Goal: Find specific page/section: Find specific page/section

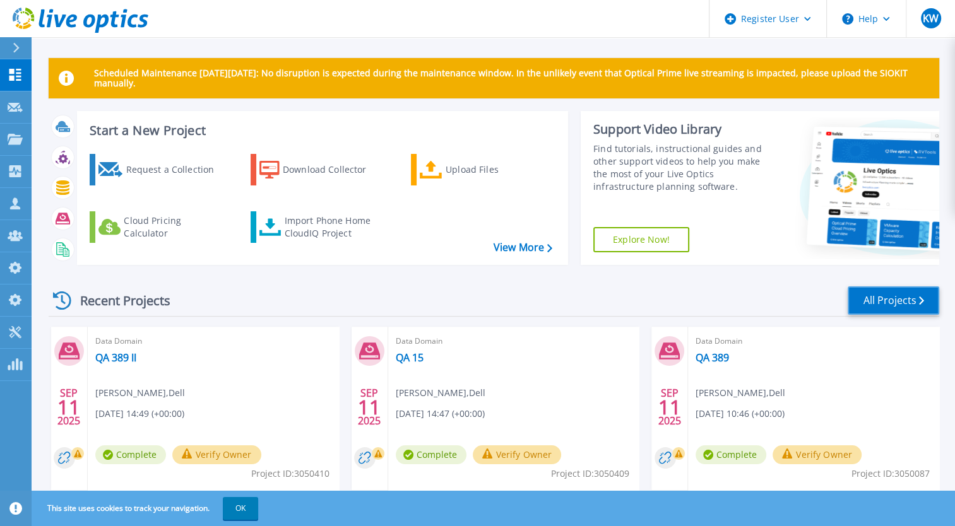
click at [865, 299] on link "All Projects" at bounding box center [894, 301] width 92 height 28
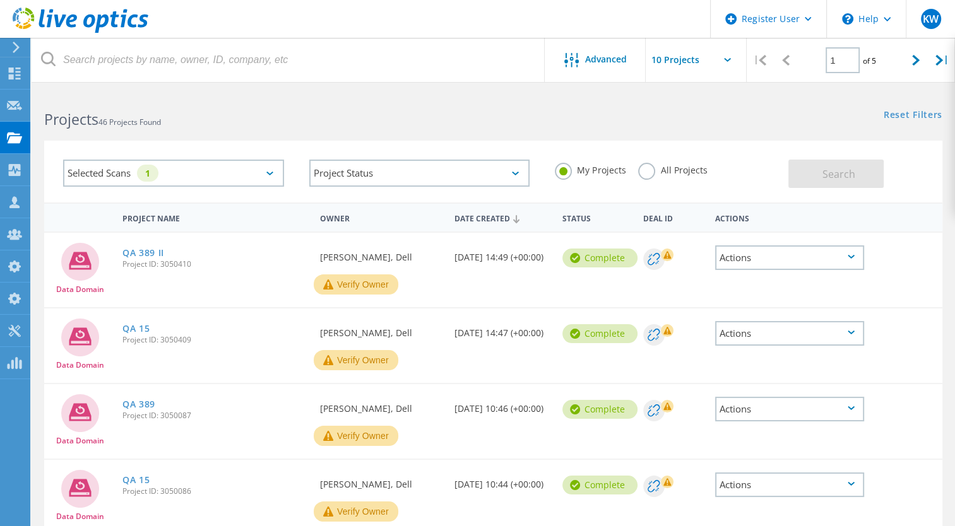
click at [646, 175] on label "All Projects" at bounding box center [672, 169] width 69 height 12
click at [0, 0] on input "All Projects" at bounding box center [0, 0] width 0 height 0
click at [833, 181] on button "Search" at bounding box center [835, 174] width 95 height 28
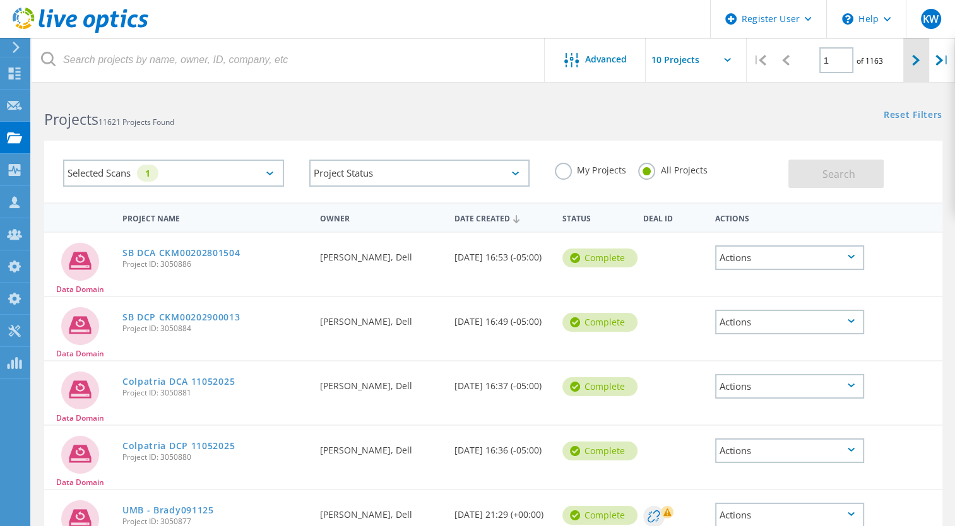
click at [916, 62] on icon at bounding box center [916, 60] width 8 height 11
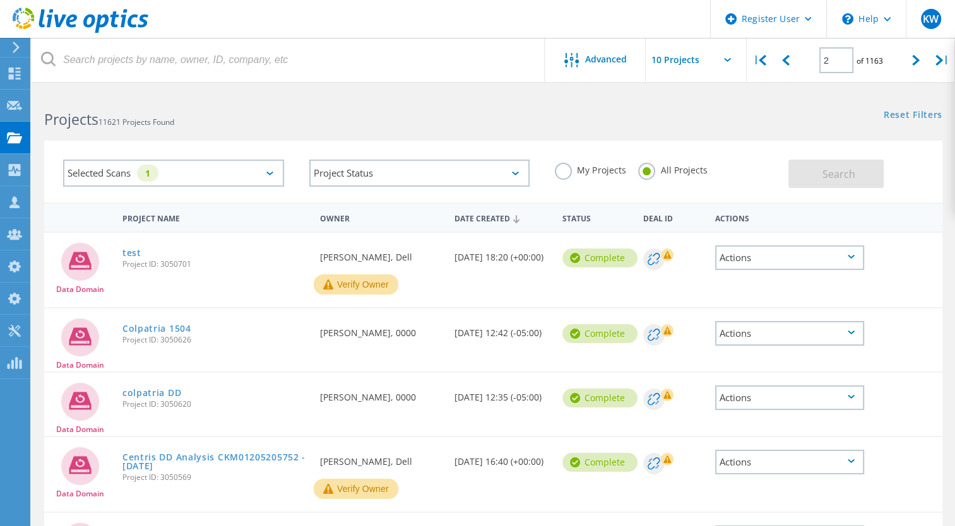
scroll to position [55, 0]
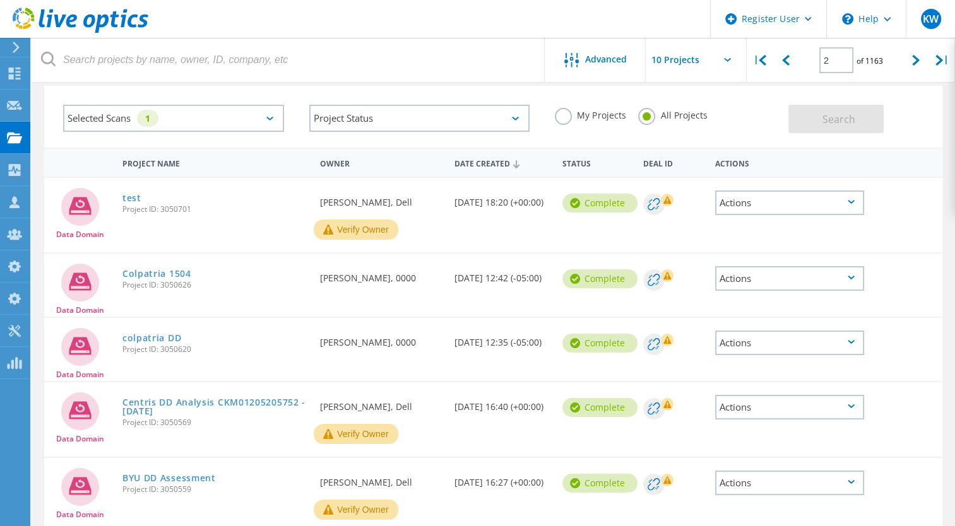
drag, startPoint x: 134, startPoint y: 201, endPoint x: 143, endPoint y: 205, distance: 9.3
drag, startPoint x: 143, startPoint y: 205, endPoint x: 129, endPoint y: 196, distance: 16.5
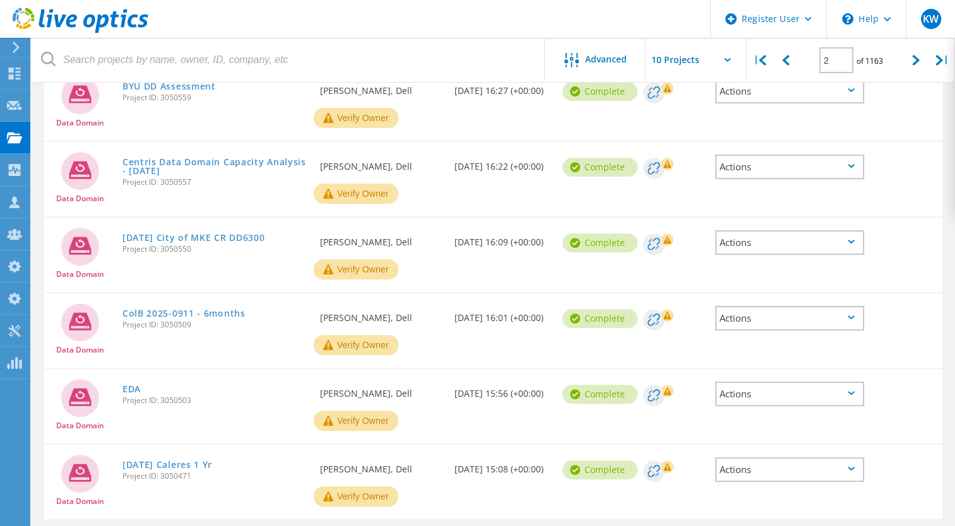
scroll to position [490, 0]
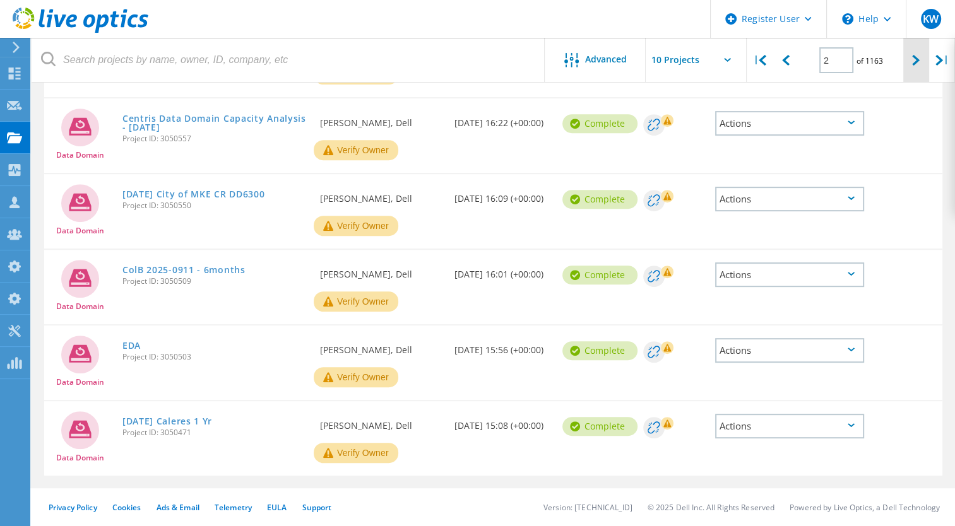
click at [906, 58] on div at bounding box center [916, 60] width 26 height 45
type input "3"
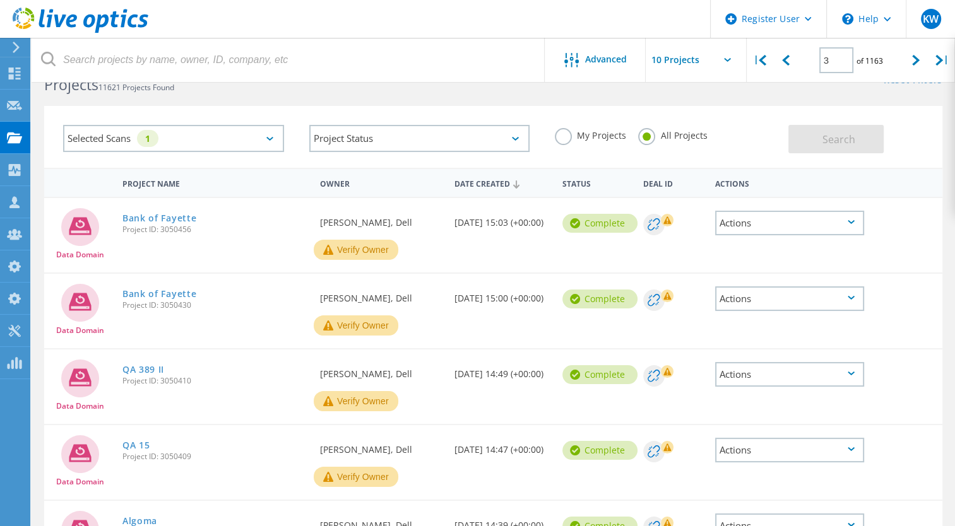
scroll to position [32, 0]
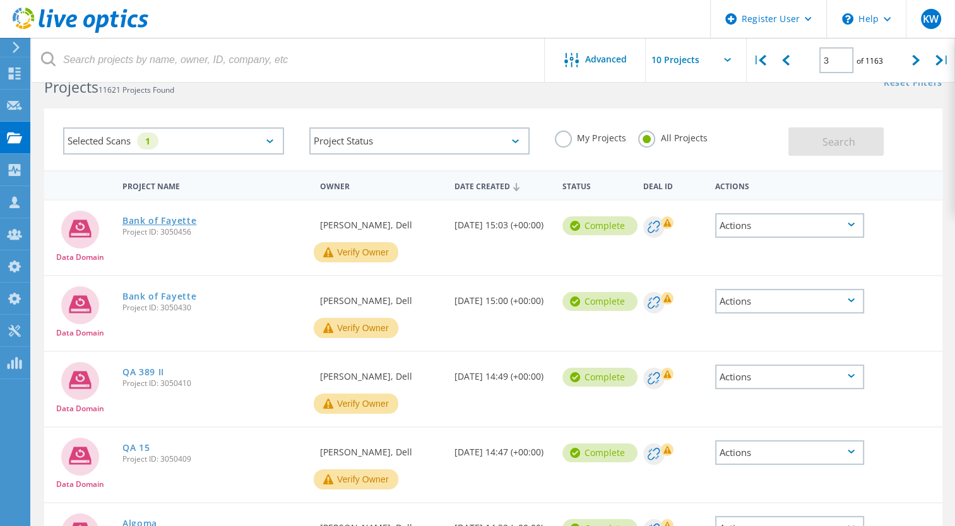
click at [165, 220] on link "Bank of Fayette" at bounding box center [159, 220] width 74 height 9
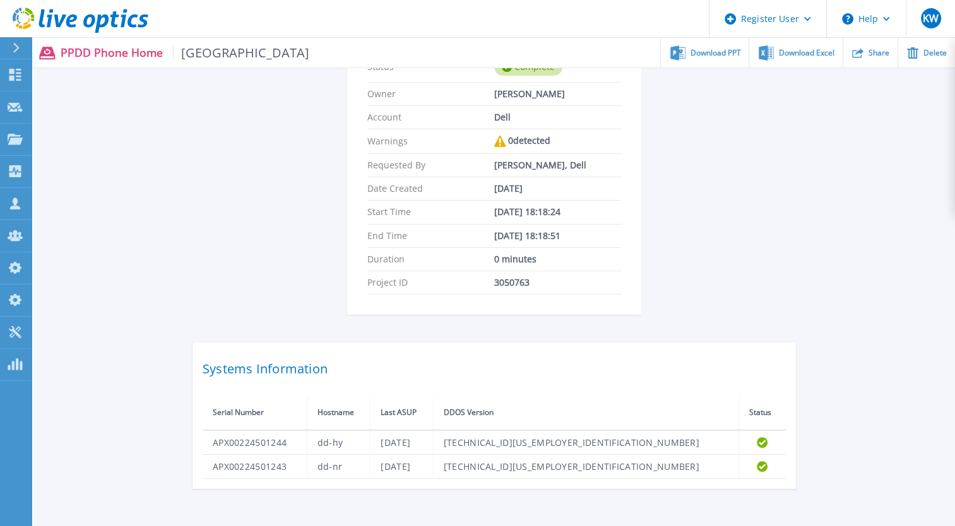
scroll to position [275, 0]
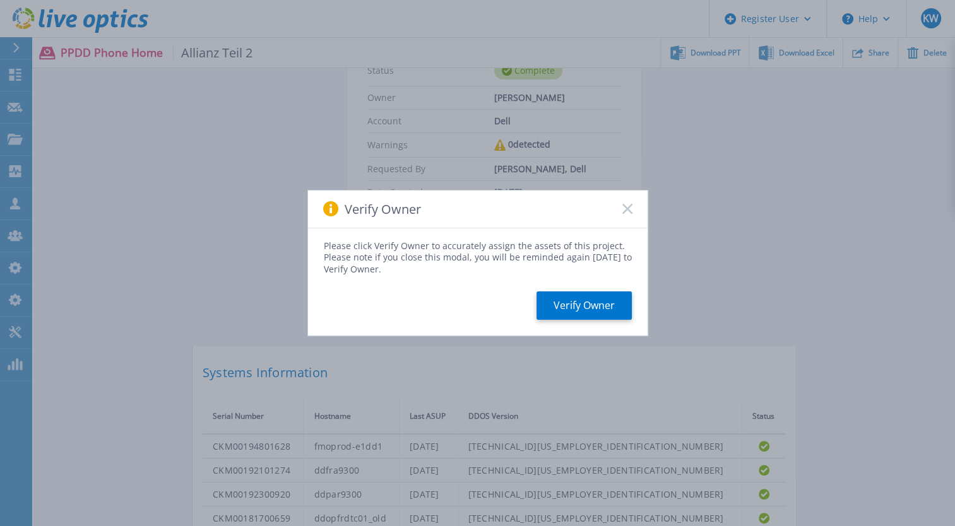
scroll to position [353, 0]
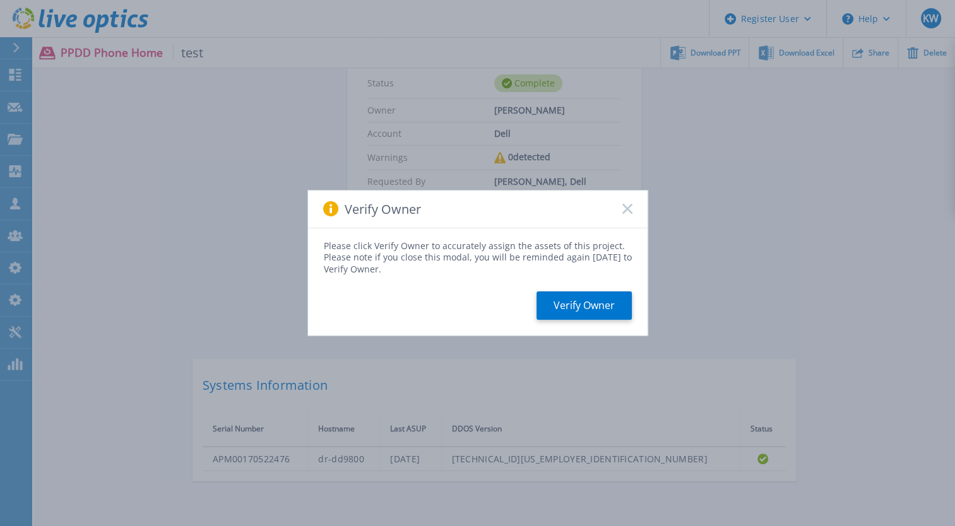
scroll to position [281, 0]
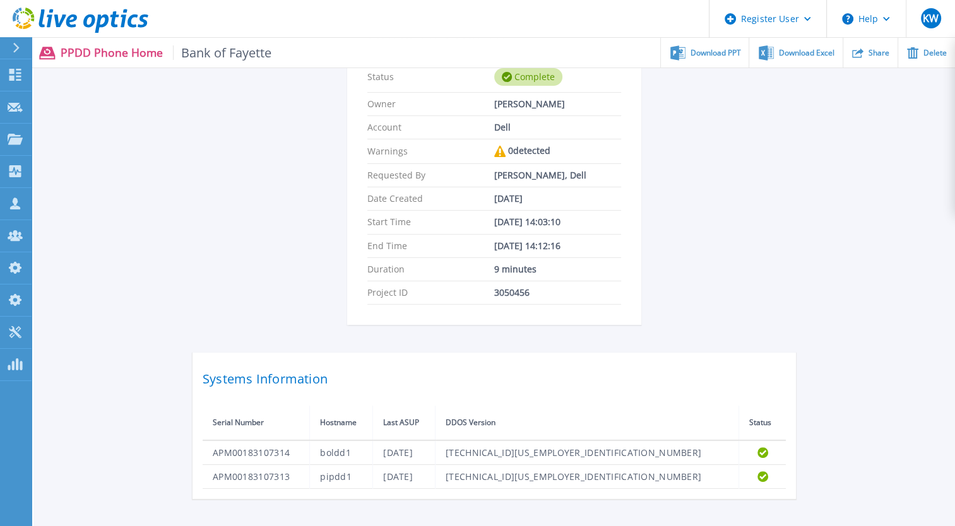
scroll to position [305, 0]
